Goal: Information Seeking & Learning: Understand process/instructions

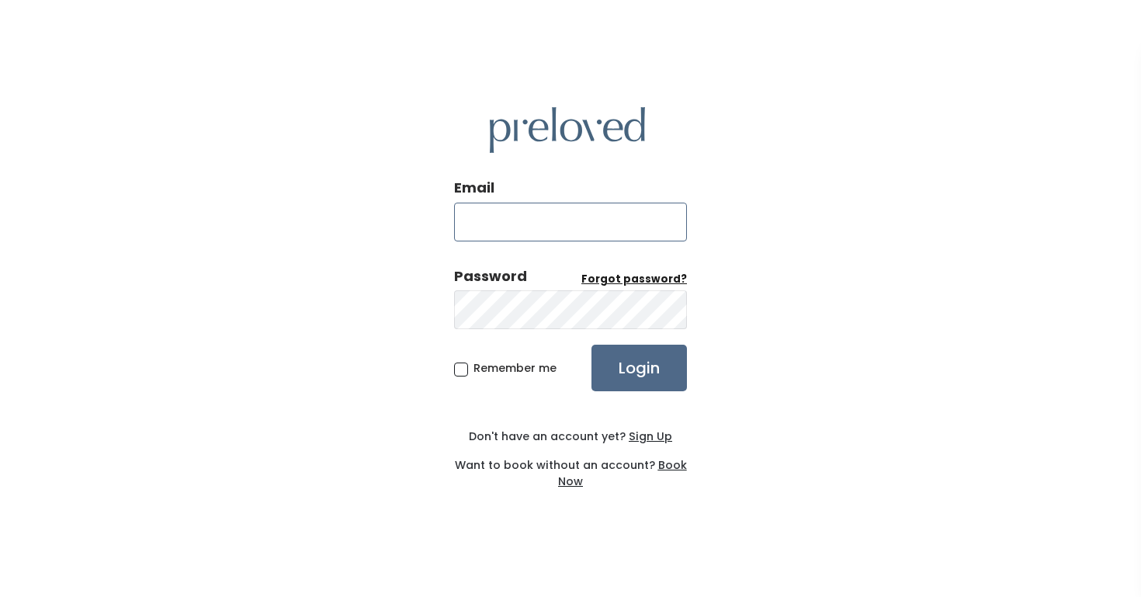
type input "[EMAIL_ADDRESS][DOMAIN_NAME]"
click at [618, 370] on input "Login" at bounding box center [638, 368] width 95 height 47
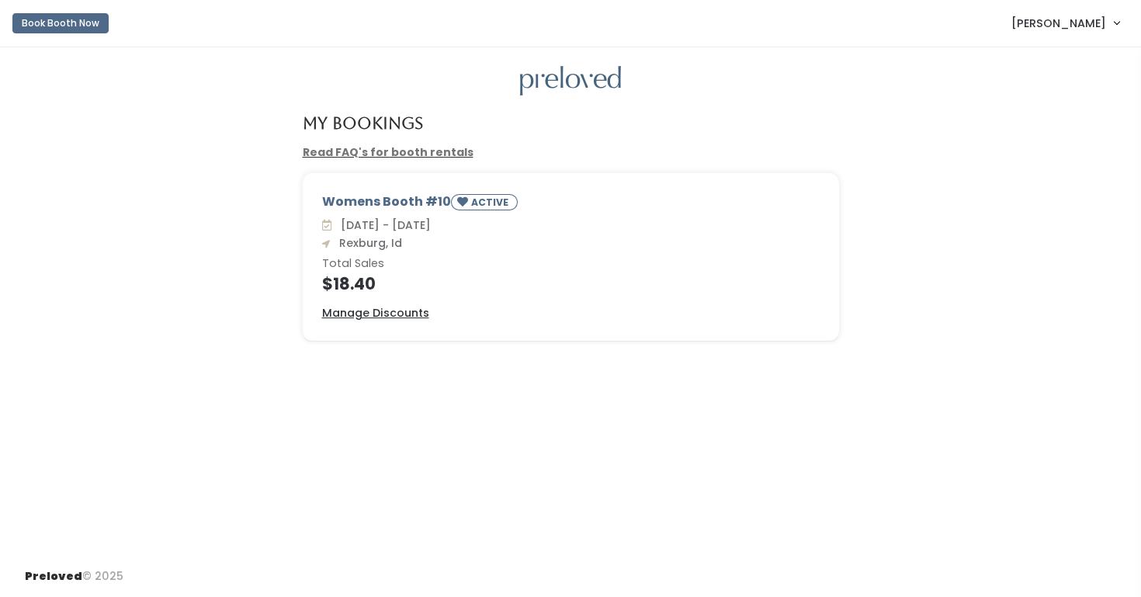
click at [457, 272] on div "Sat. Aug 16 - Fri. Aug 22 Rexburg, Id Total Sales $18.40" at bounding box center [571, 254] width 498 height 75
click at [356, 148] on link "Read FAQ's for booth rentals" at bounding box center [388, 152] width 171 height 16
